Goal: Task Accomplishment & Management: Manage account settings

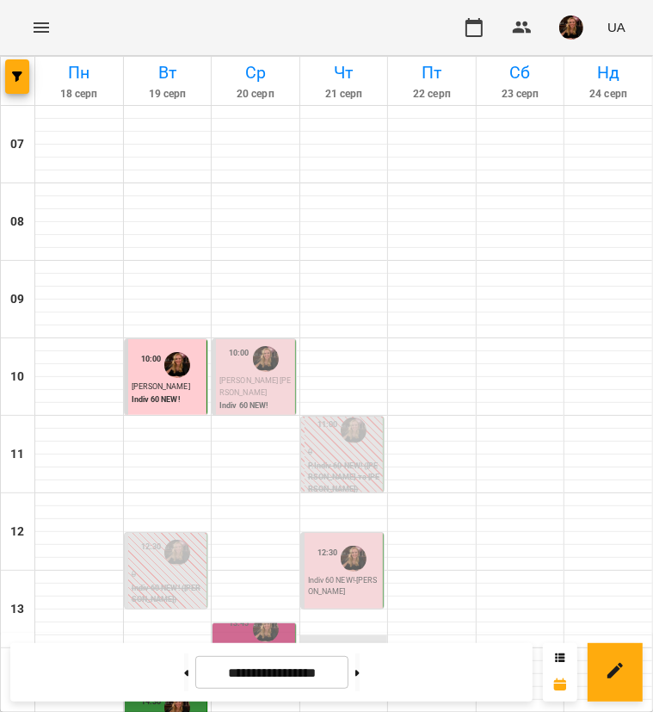
scroll to position [86, 0]
click at [565, 20] on img "button" at bounding box center [571, 27] width 24 height 24
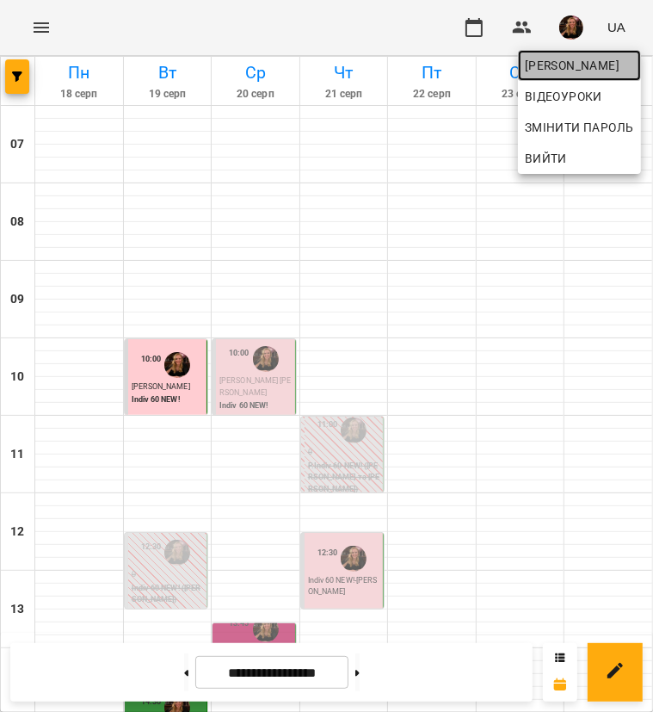
click at [565, 59] on span "Завада Аня" at bounding box center [579, 65] width 109 height 21
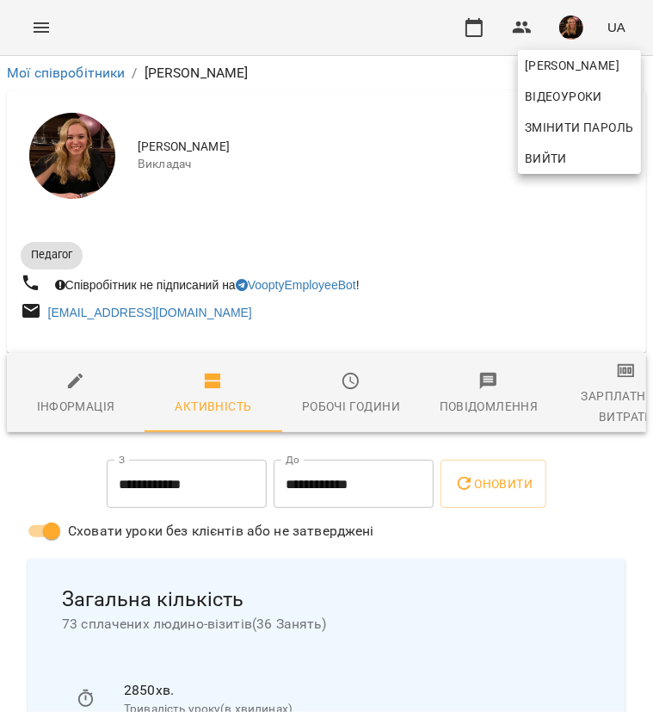
click at [606, 395] on div at bounding box center [326, 356] width 653 height 712
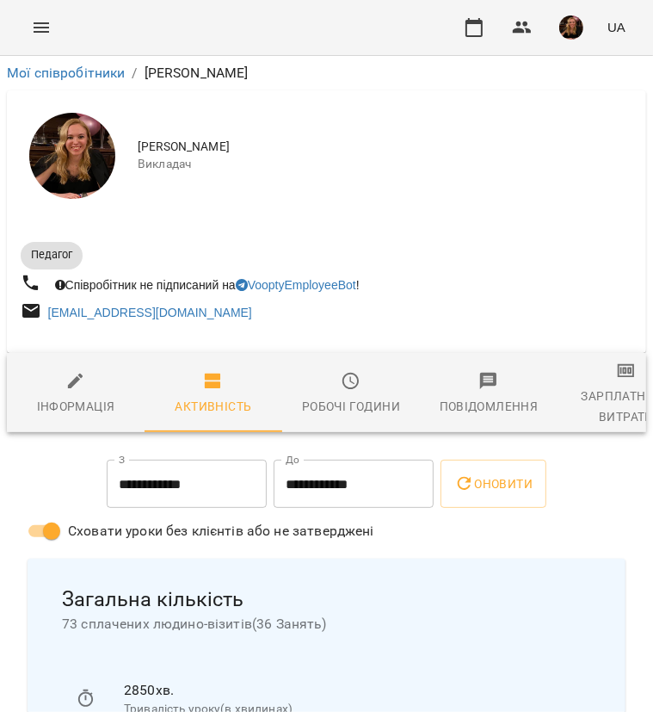
click at [606, 395] on div "Зарплатня та Витрати" at bounding box center [626, 406] width 117 height 41
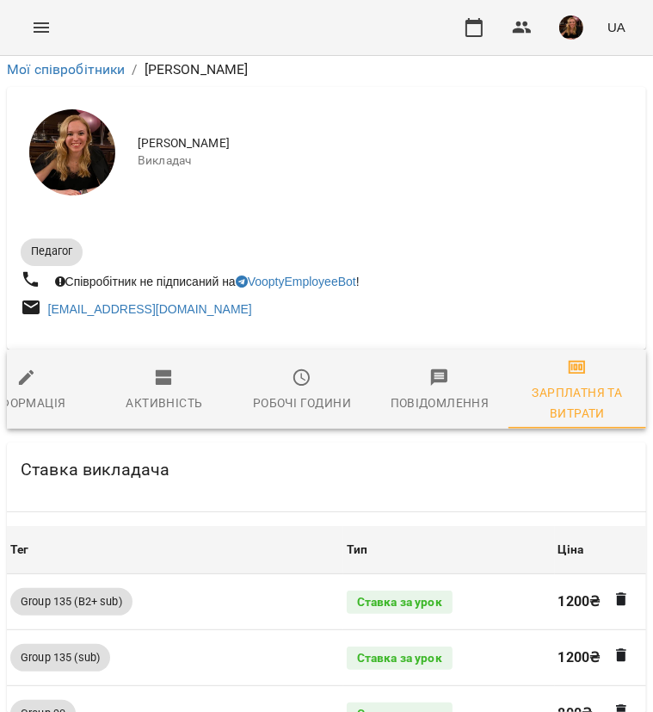
scroll to position [1769, 0]
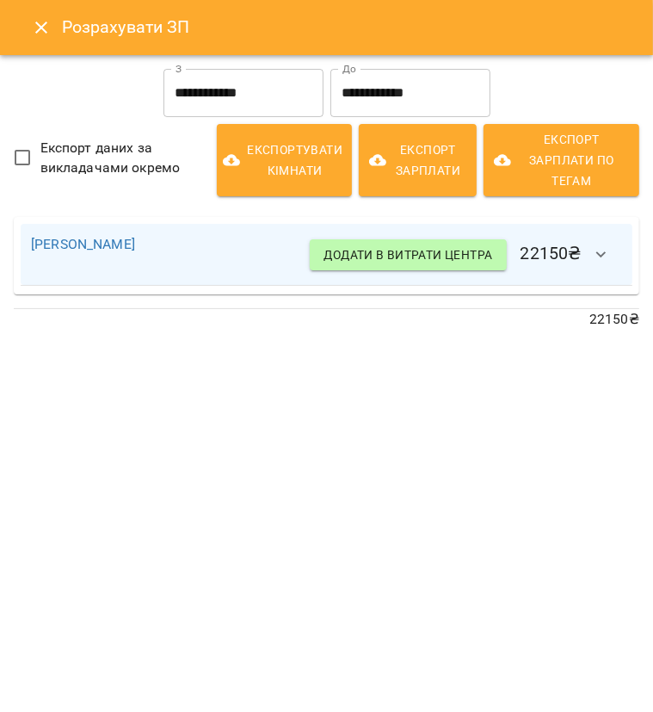
click at [219, 89] on input "**********" at bounding box center [244, 93] width 160 height 48
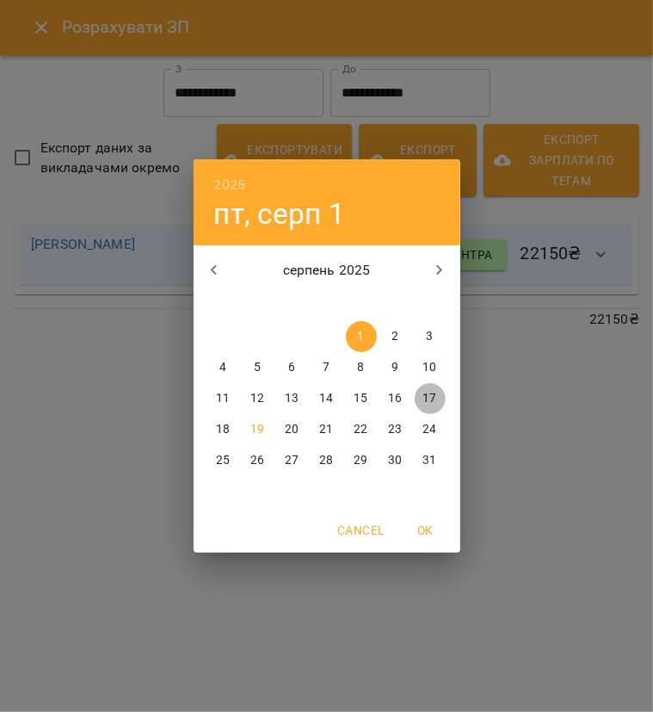
click at [423, 405] on p "17" at bounding box center [430, 398] width 14 height 17
type input "**********"
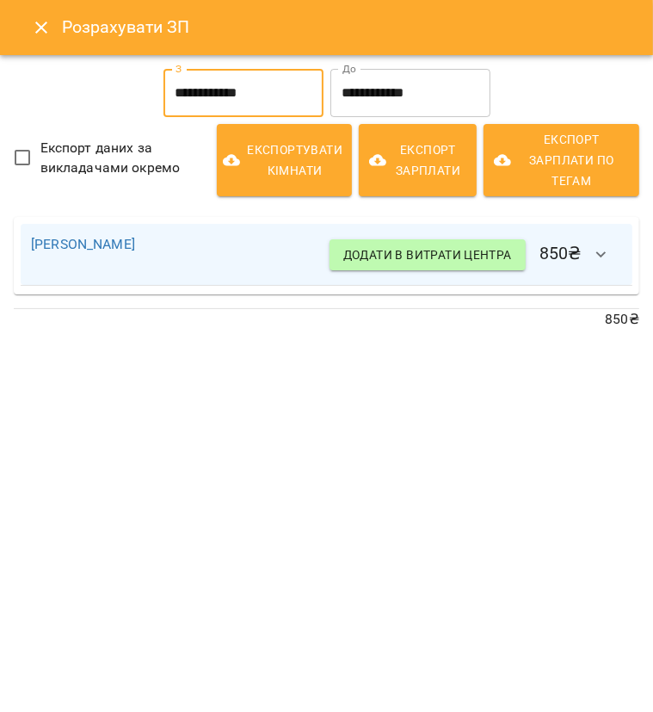
click at [597, 252] on icon "button" at bounding box center [601, 254] width 10 height 6
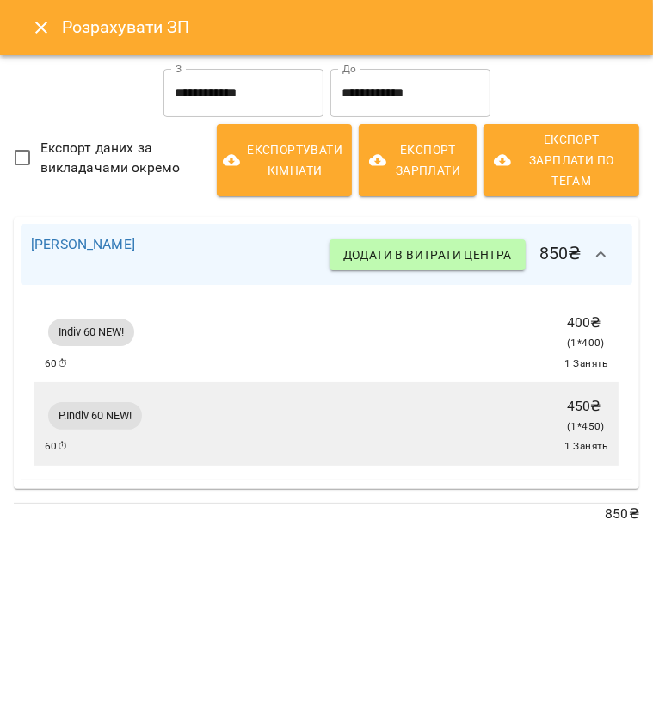
click at [597, 250] on icon "button" at bounding box center [601, 254] width 21 height 21
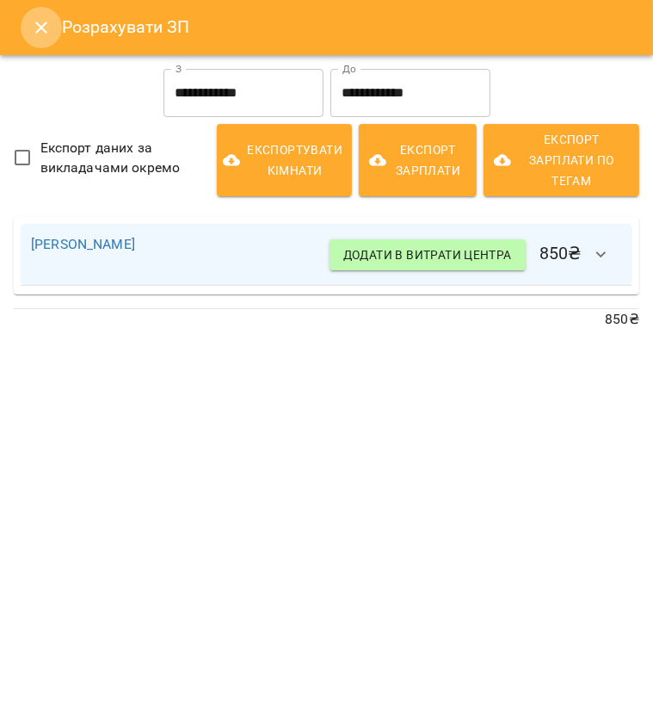
click at [38, 36] on icon "Close" at bounding box center [41, 27] width 21 height 21
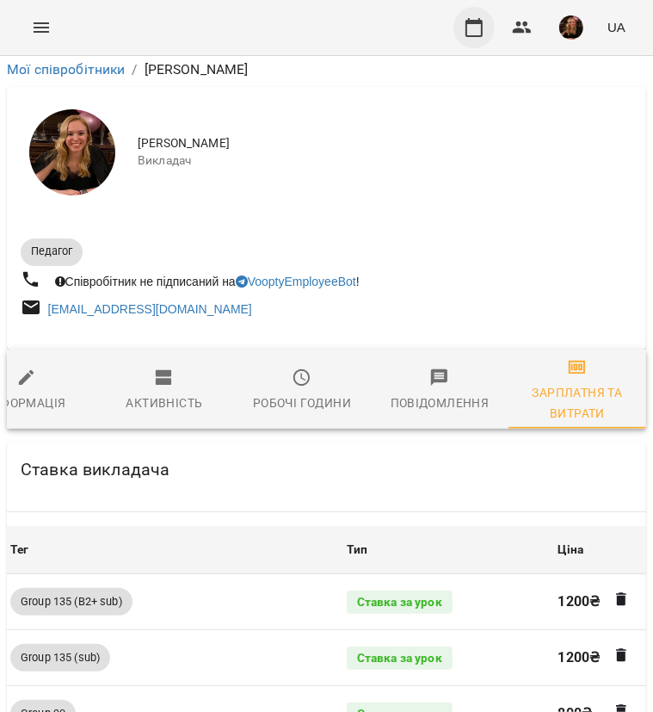
click at [474, 29] on icon "button" at bounding box center [474, 27] width 21 height 21
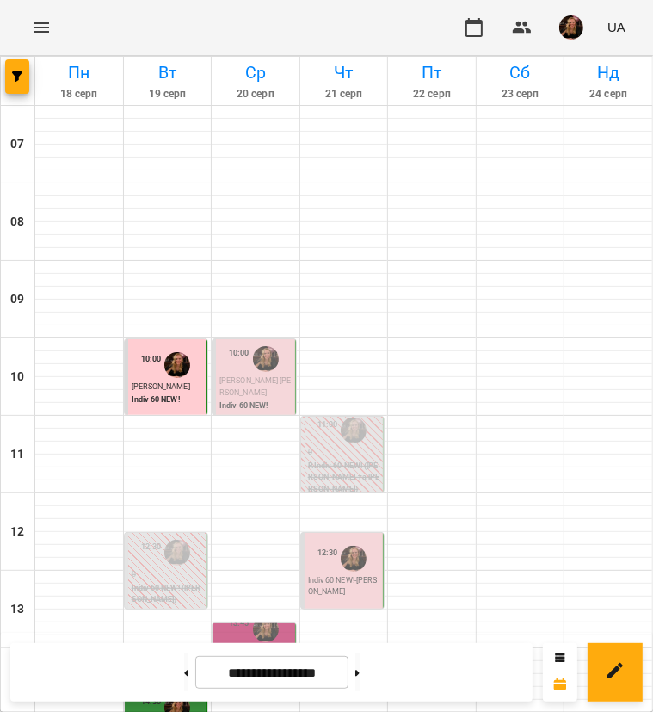
scroll to position [516, 0]
click at [360, 680] on button at bounding box center [357, 672] width 4 height 38
type input "**********"
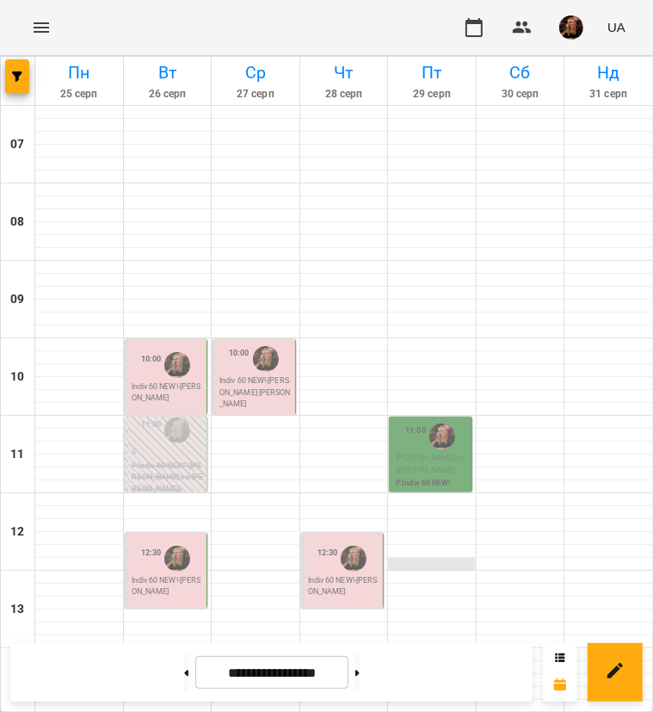
scroll to position [430, 0]
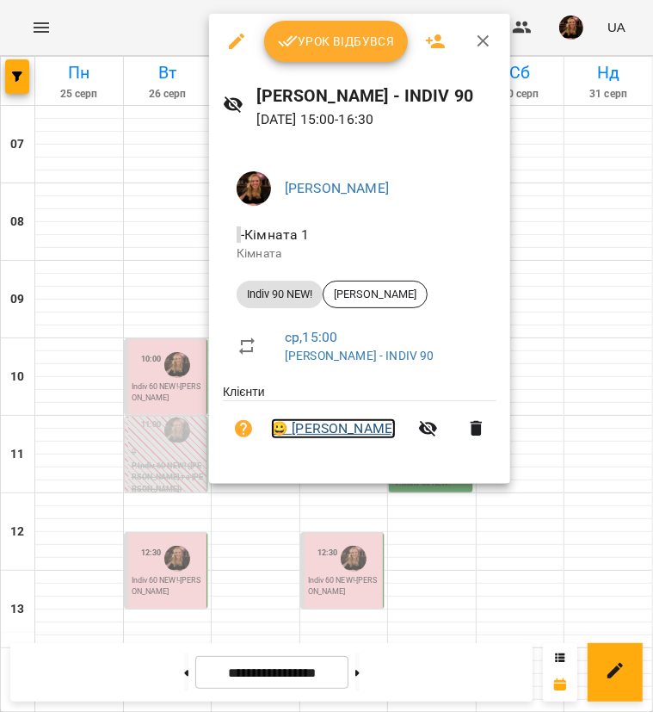
click at [351, 429] on link "😀 Голуб Олексій" at bounding box center [333, 428] width 125 height 21
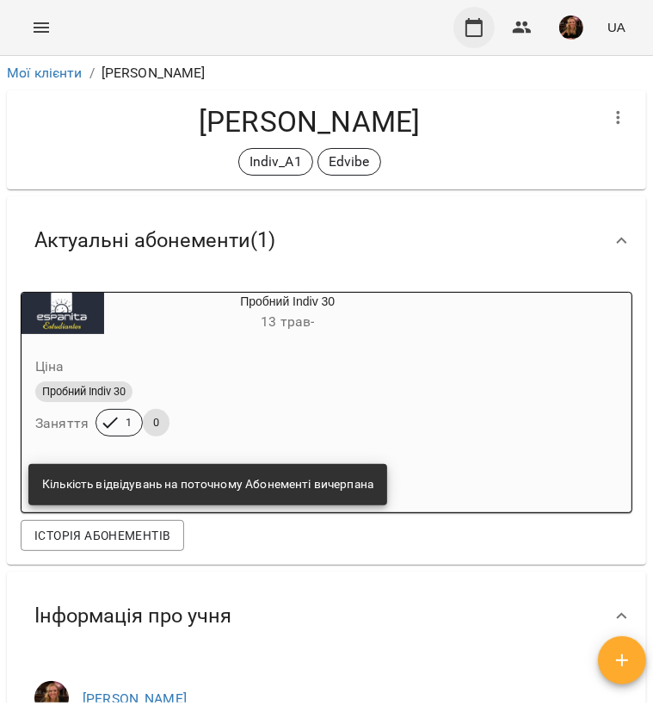
click at [469, 34] on icon "button" at bounding box center [474, 27] width 21 height 21
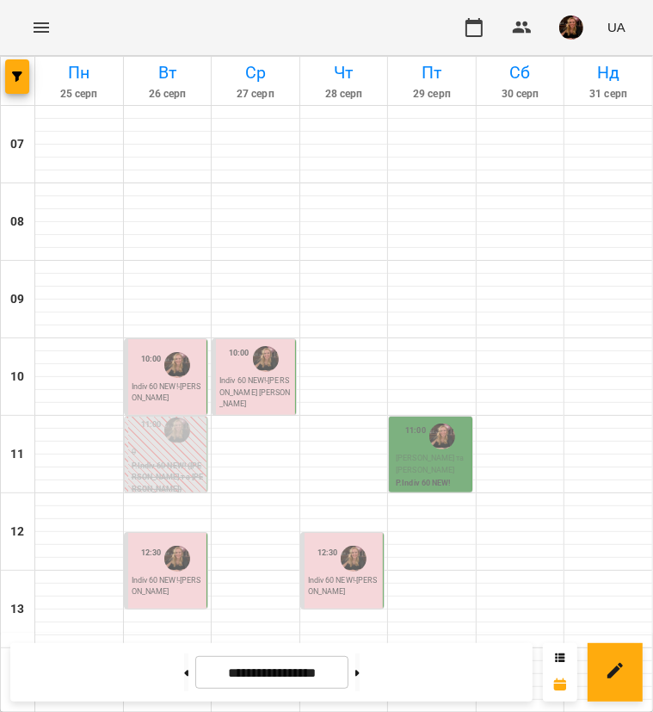
scroll to position [602, 0]
click at [184, 671] on icon at bounding box center [186, 673] width 4 height 6
type input "**********"
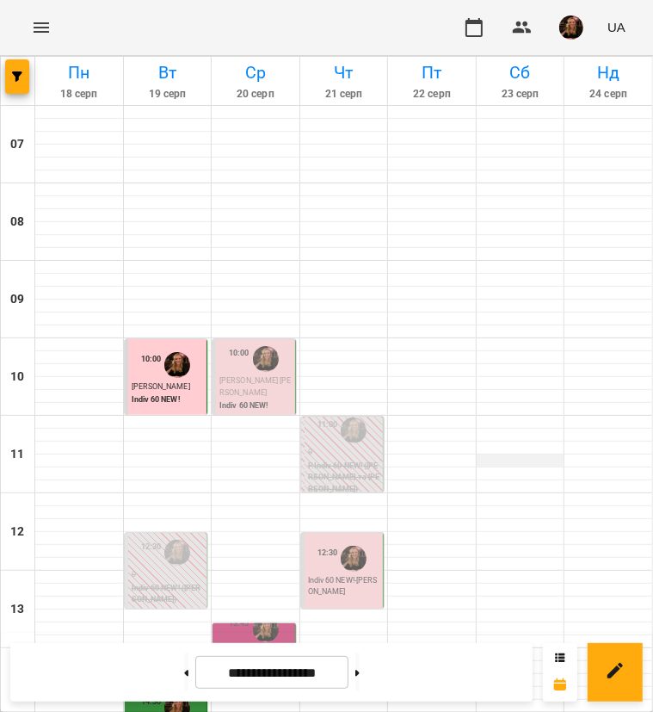
scroll to position [172, 0]
click at [241, 613] on div "13:45" at bounding box center [239, 629] width 21 height 33
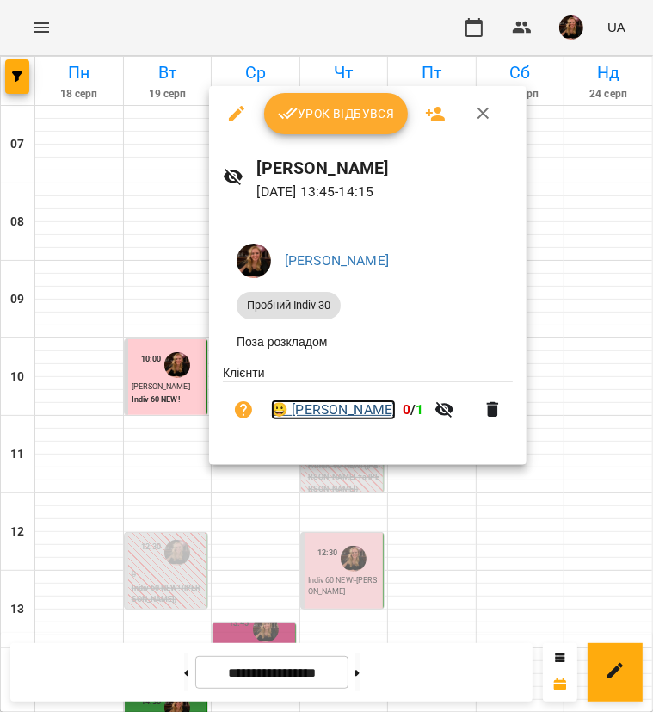
click at [337, 416] on link "😀 Лещенко Валерія" at bounding box center [333, 409] width 125 height 21
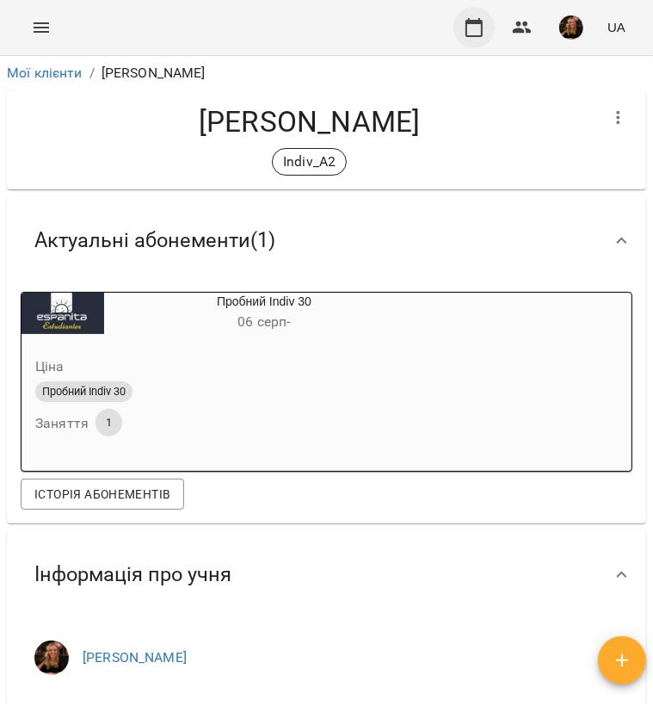
click at [478, 21] on icon "button" at bounding box center [474, 27] width 17 height 19
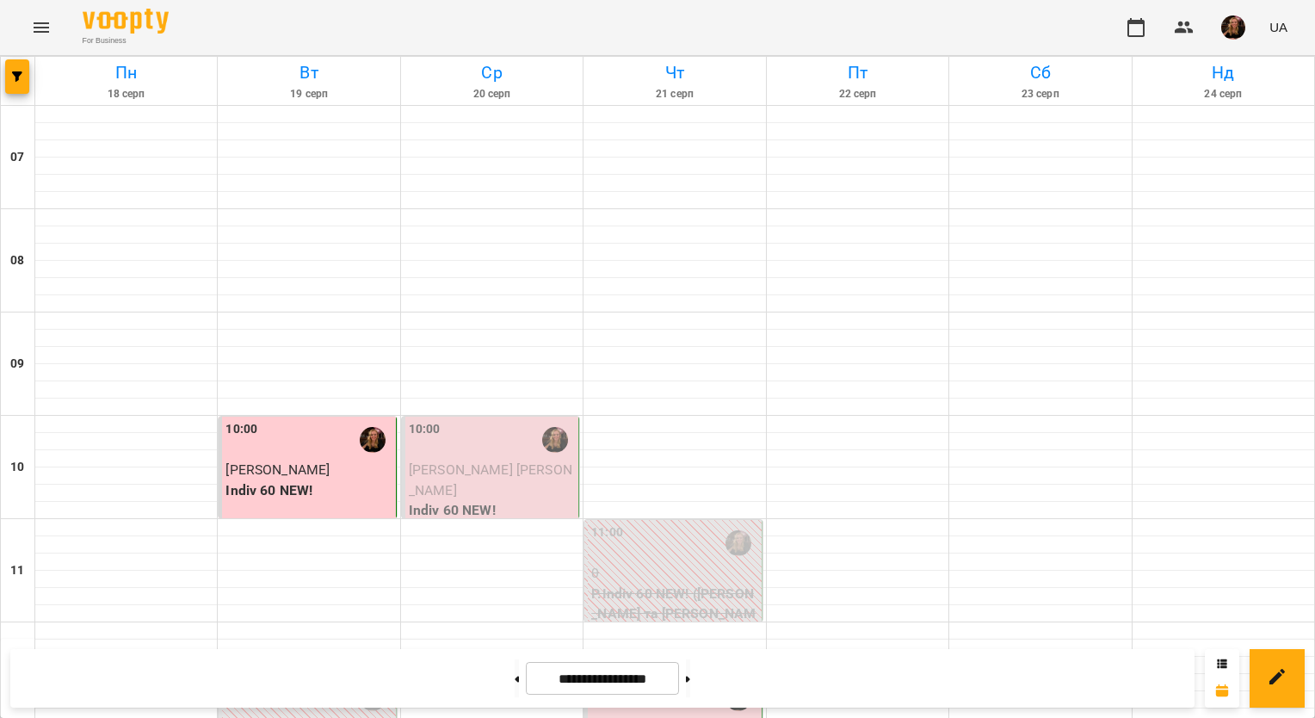
scroll to position [795, 0]
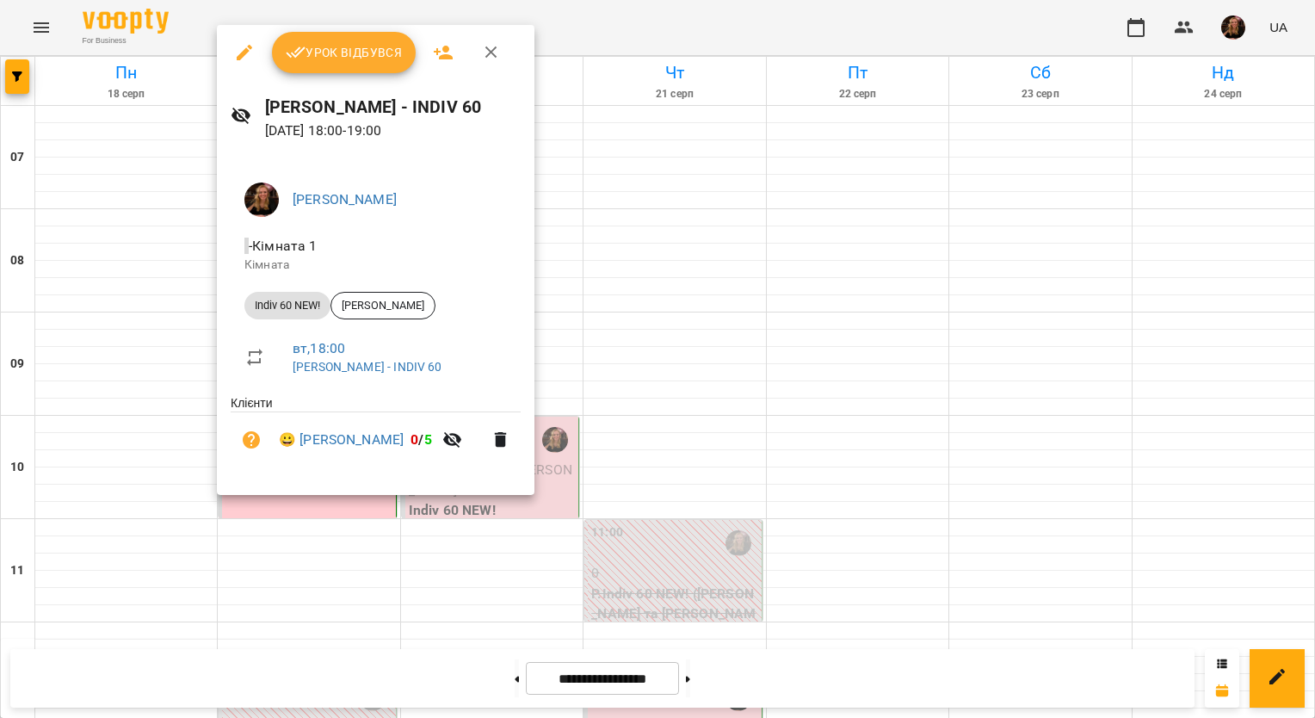
click at [348, 57] on span "Урок відбувся" at bounding box center [344, 52] width 117 height 21
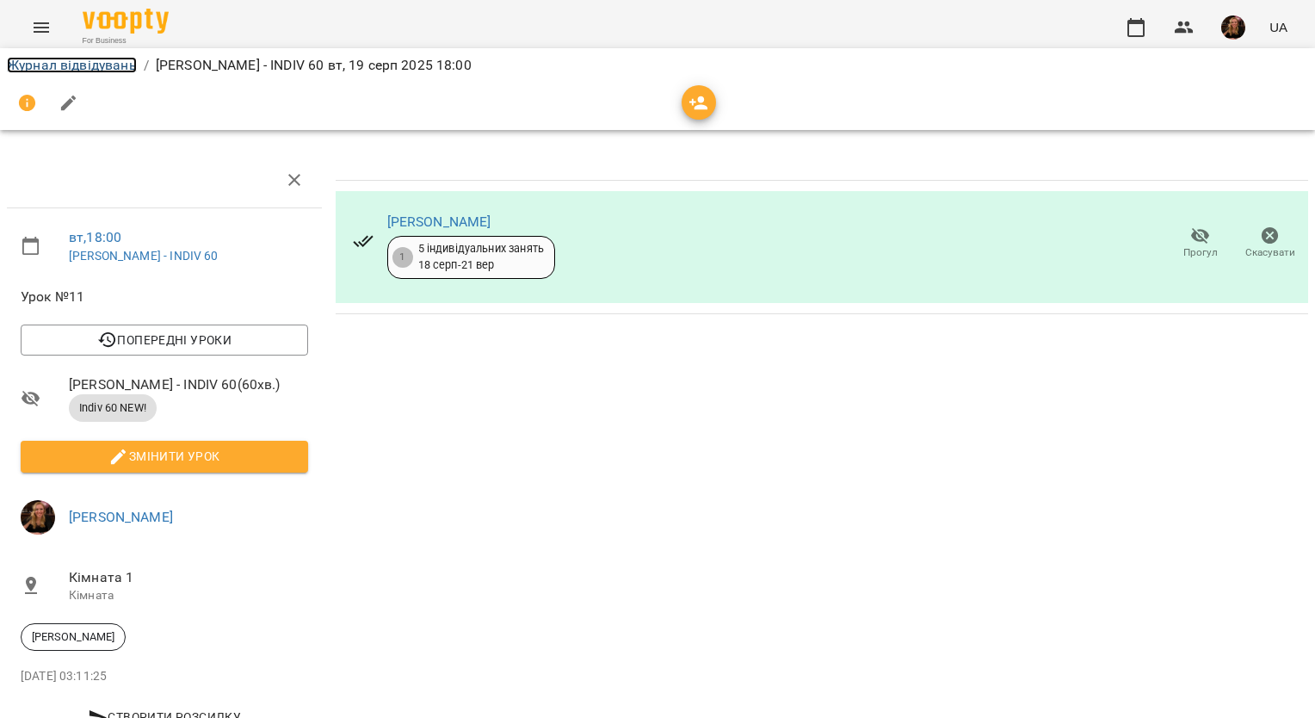
click at [123, 67] on link "Журнал відвідувань" at bounding box center [72, 65] width 130 height 16
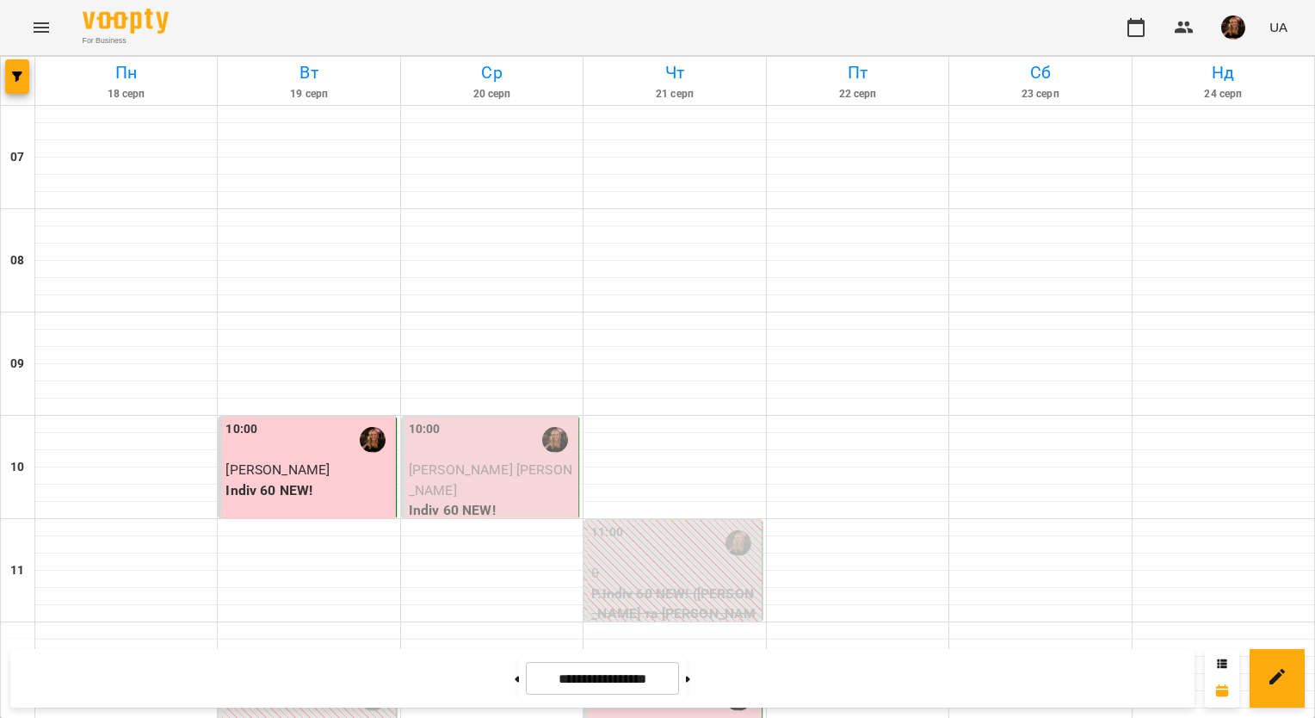
scroll to position [1117, 0]
